Goal: Transaction & Acquisition: Purchase product/service

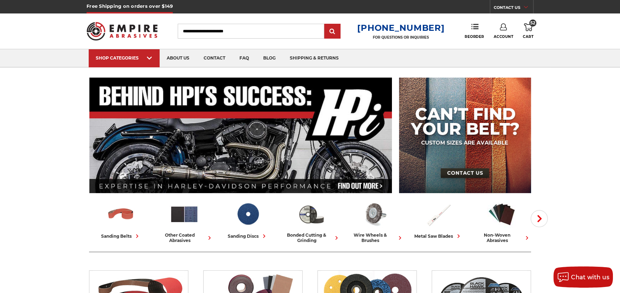
click at [528, 24] on icon at bounding box center [528, 27] width 9 height 8
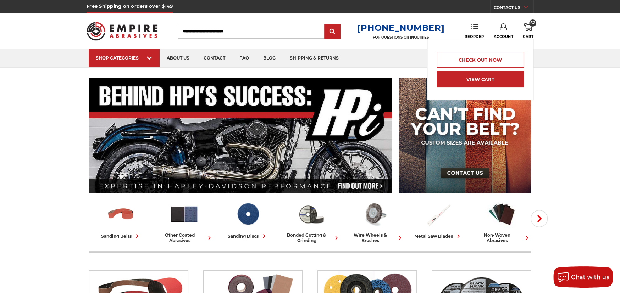
click at [476, 79] on link "View Cart" at bounding box center [479, 79] width 87 height 16
